Goal: Browse casually

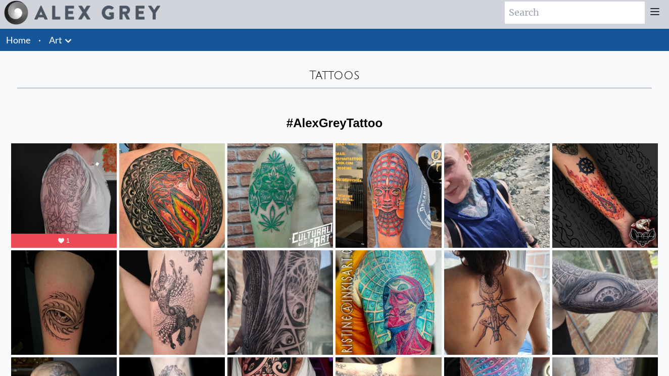
scroll to position [5, 0]
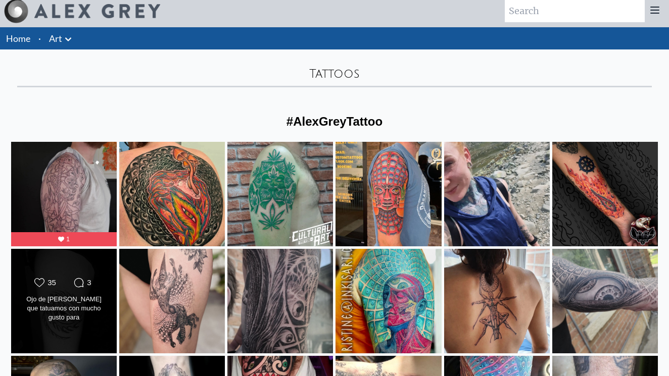
click at [81, 338] on div "Likes Count 35 Comments Count 3 Ojo de [PERSON_NAME] que tatuamos con mucho gus…" at bounding box center [64, 301] width 107 height 106
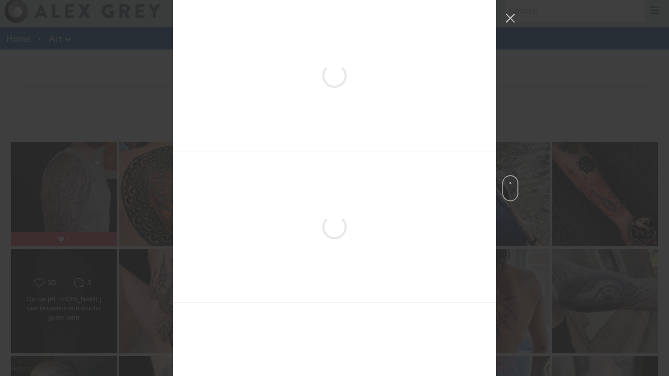
scroll to position [976, 0]
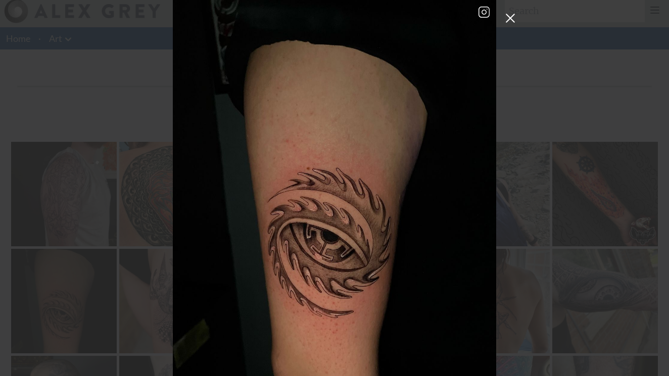
click at [509, 17] on button "Close Instagram Feed Popup" at bounding box center [510, 18] width 16 height 16
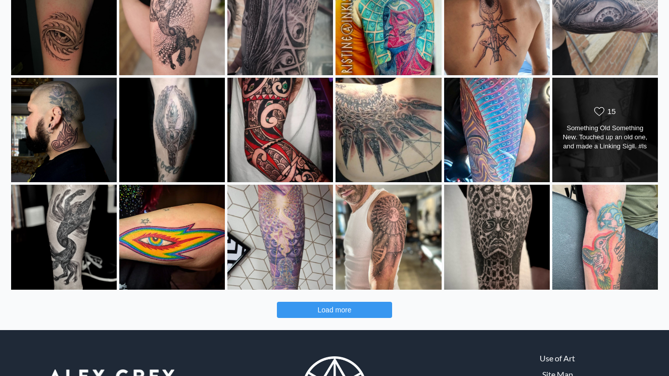
scroll to position [294, 0]
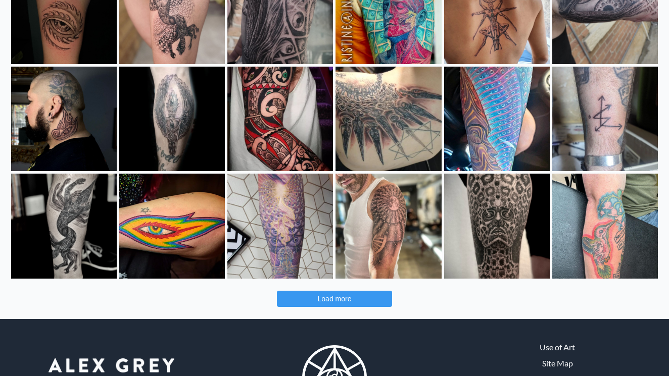
click at [354, 296] on button "Load more" at bounding box center [334, 299] width 115 height 16
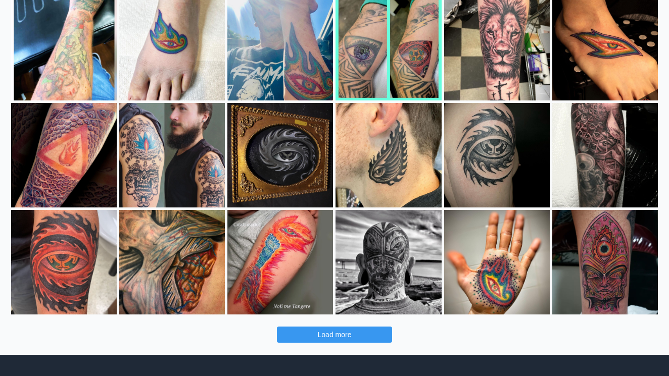
scroll to position [688, 0]
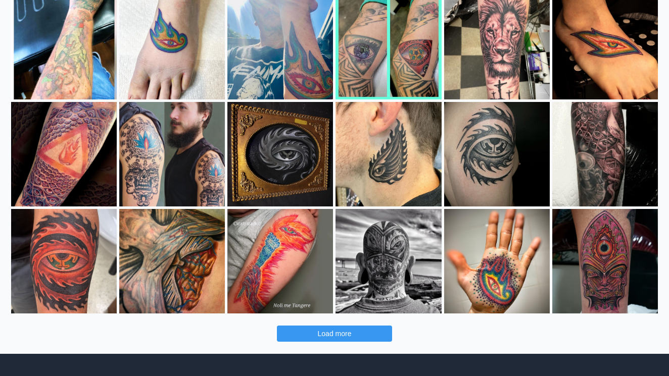
click at [362, 332] on button "Load more" at bounding box center [334, 334] width 115 height 16
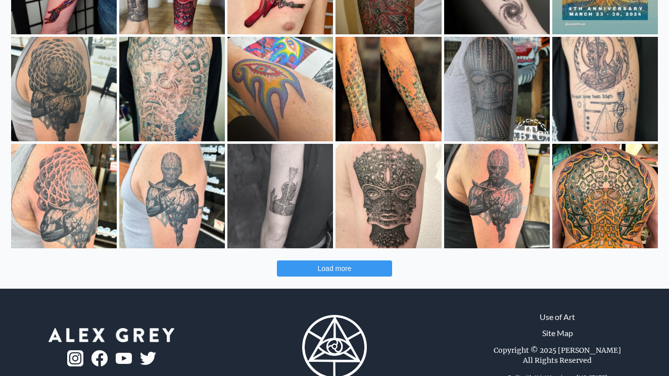
scroll to position [1186, 0]
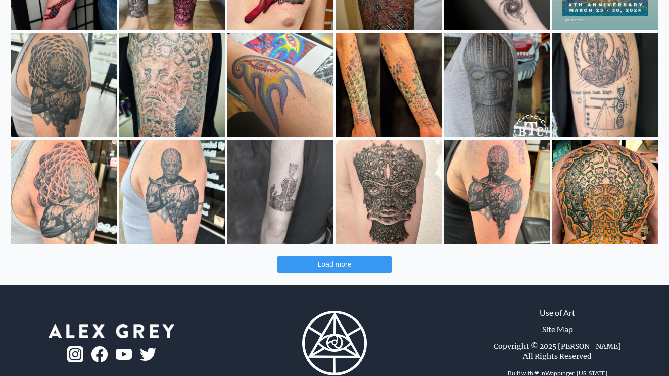
click at [340, 266] on span "Load more" at bounding box center [335, 265] width 34 height 8
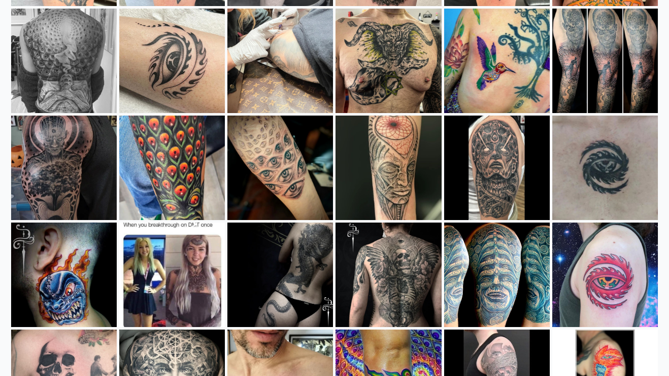
scroll to position [1425, 0]
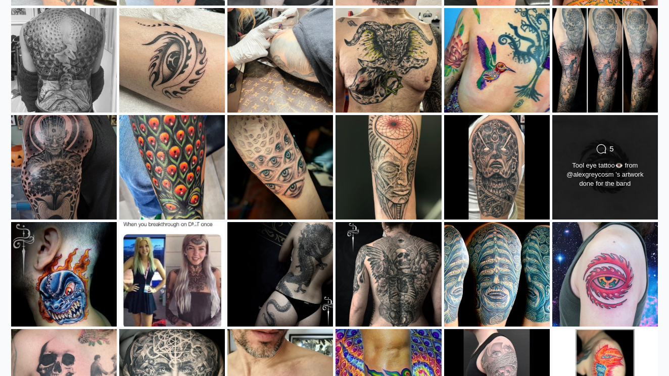
click at [572, 190] on div "Comments Count 5 Tool eye tattoo👁️ from @alexgreycosm 's artwork done for the b…" at bounding box center [604, 167] width 85 height 47
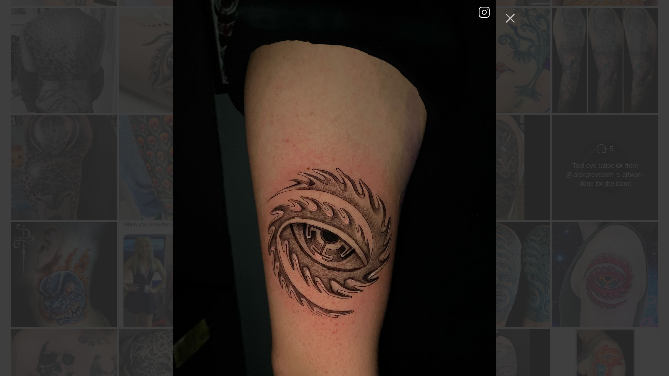
scroll to position [14315, 0]
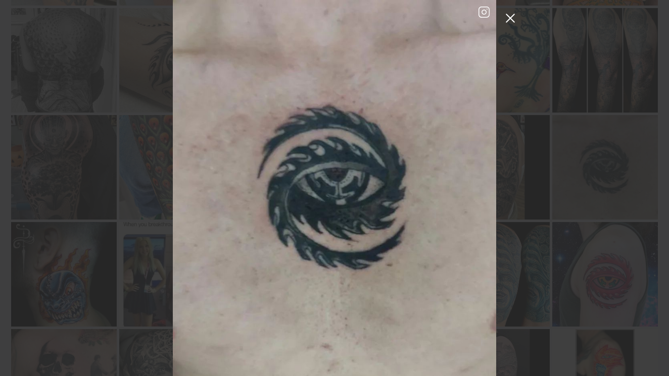
click at [510, 19] on button "Close Instagram Feed Popup" at bounding box center [510, 18] width 16 height 16
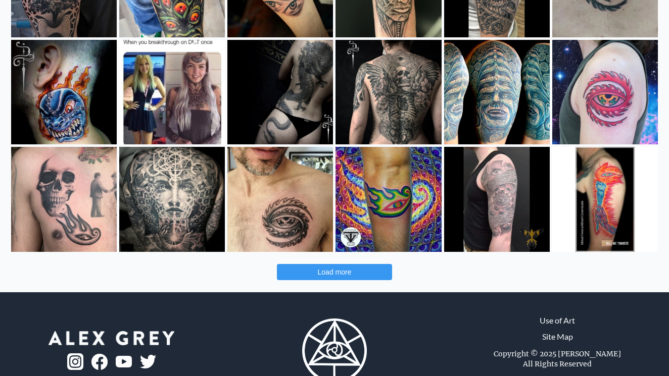
scroll to position [1610, 0]
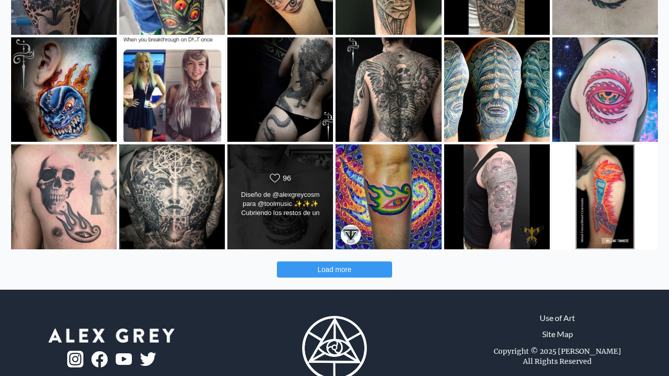
click at [297, 233] on div "Likes Count 96" at bounding box center [280, 197] width 107 height 106
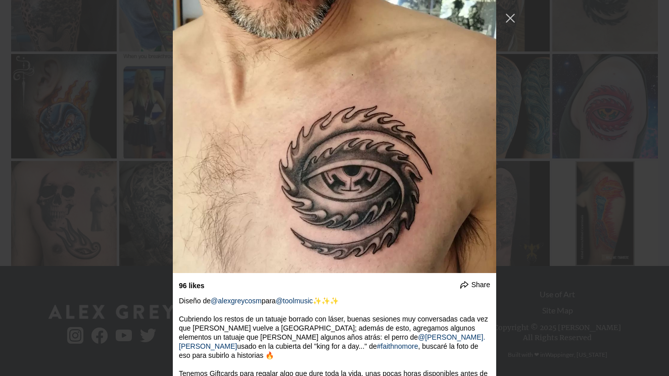
scroll to position [18335, 0]
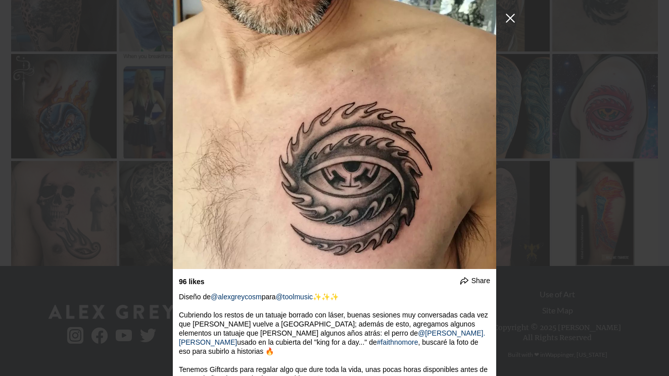
click at [509, 15] on button "Close Instagram Feed Popup" at bounding box center [510, 18] width 16 height 16
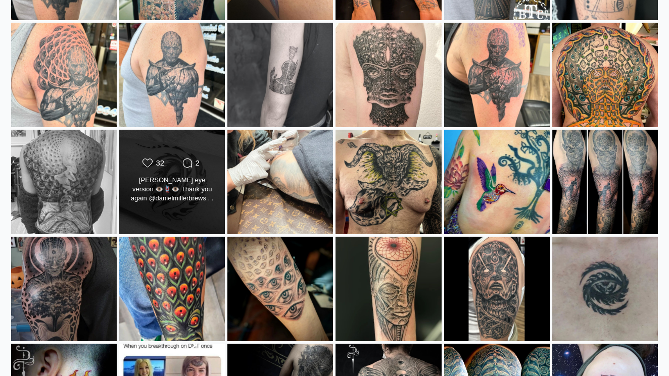
scroll to position [1303, 0]
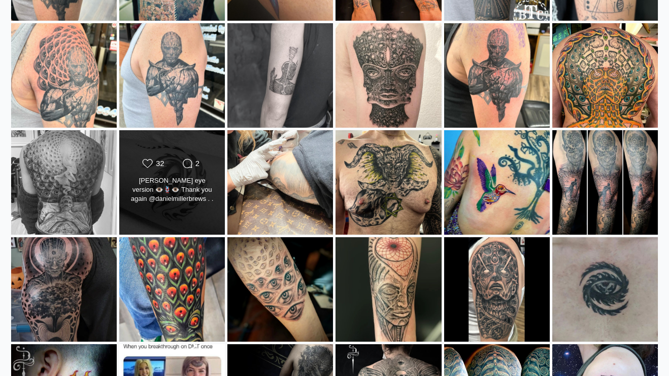
click at [191, 210] on div "Likes Count 32 Comments Count 2 [PERSON_NAME] eye version 👁️🪢👁️ Thank you again…" at bounding box center [172, 183] width 107 height 106
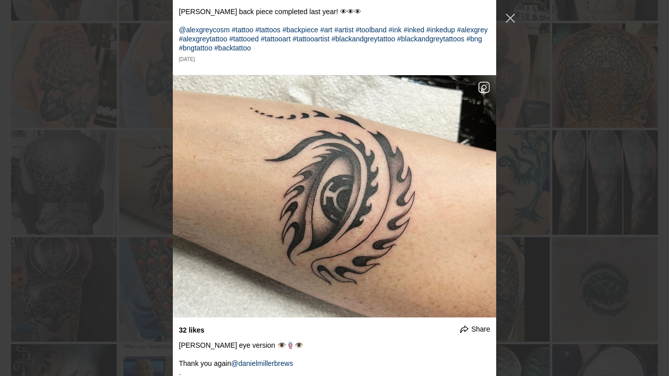
scroll to position [12966, 0]
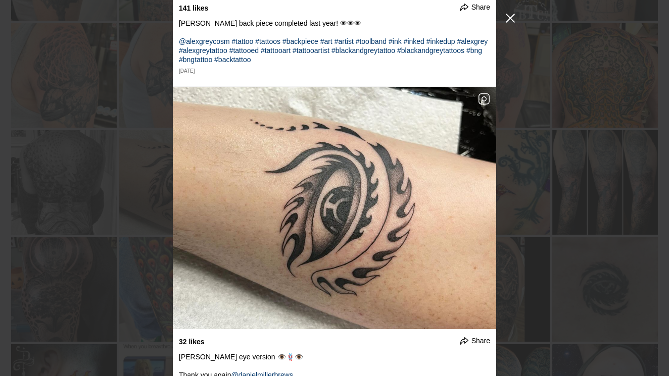
click at [511, 16] on button "Close Instagram Feed Popup" at bounding box center [510, 18] width 16 height 16
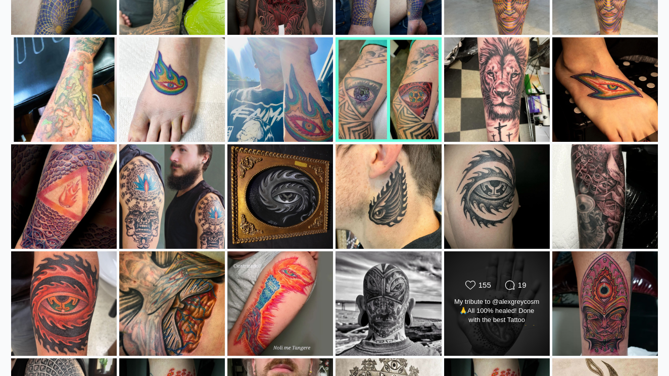
scroll to position [636, 0]
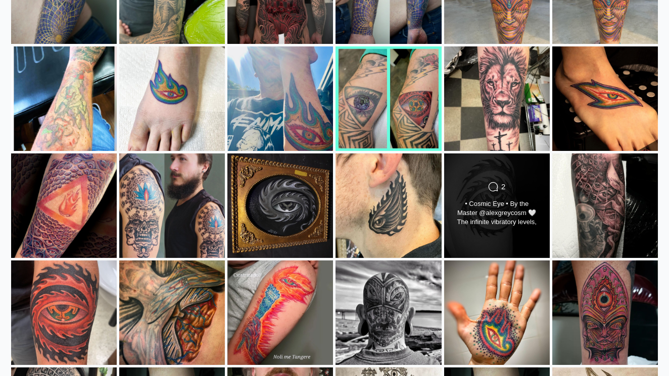
click at [468, 170] on div "Comments Count 2 • Cosmic Eye • By the Master @alexgreycosm 🤍 The infinite vibr…" at bounding box center [496, 206] width 107 height 106
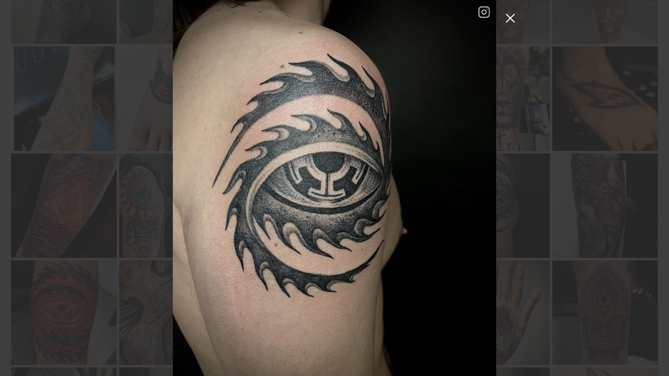
click at [510, 19] on button "Close Instagram Feed Popup" at bounding box center [510, 18] width 16 height 16
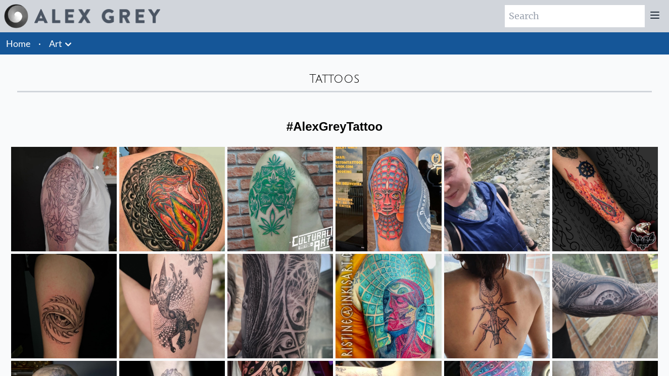
scroll to position [0, 0]
